Goal: Check status: Check status

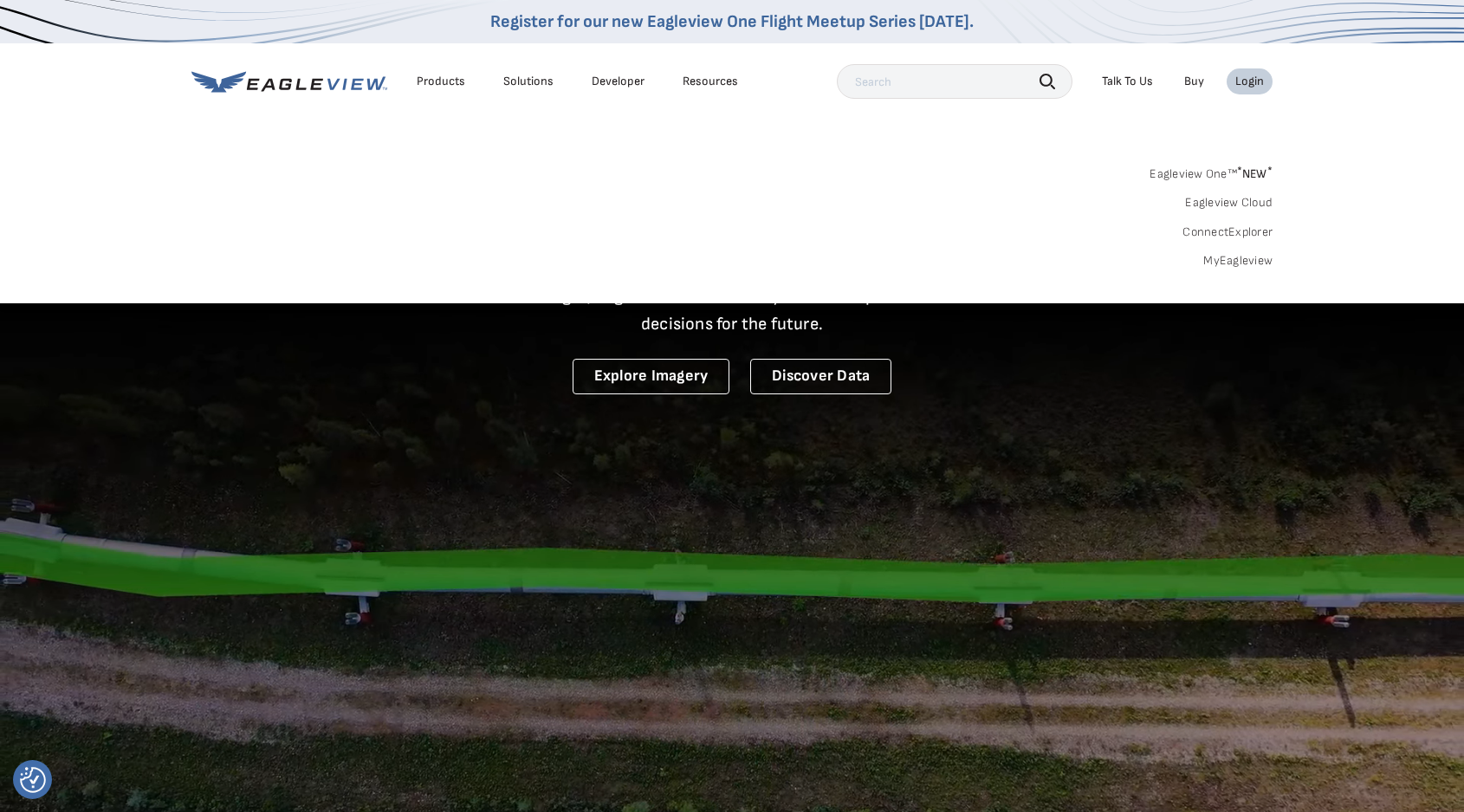
click at [1215, 201] on link "Eagleview Cloud" at bounding box center [1228, 203] width 87 height 16
